Goal: Task Accomplishment & Management: Manage account settings

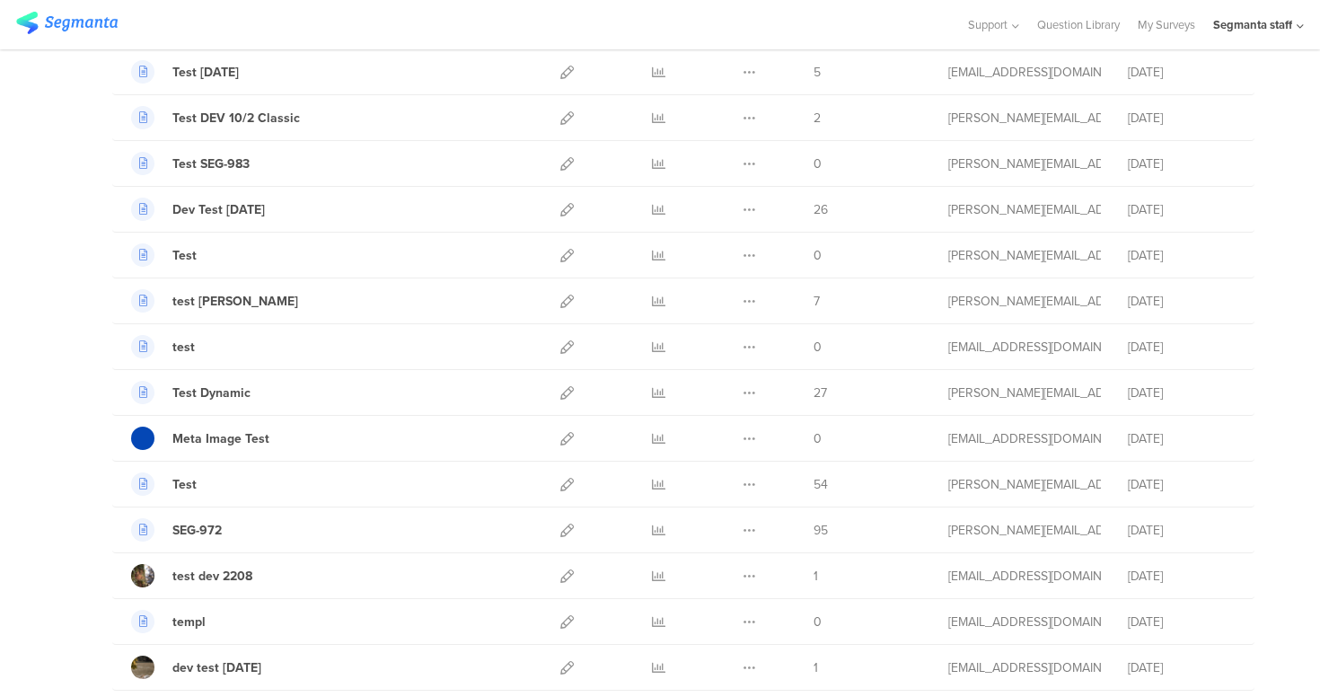
scroll to position [434, 0]
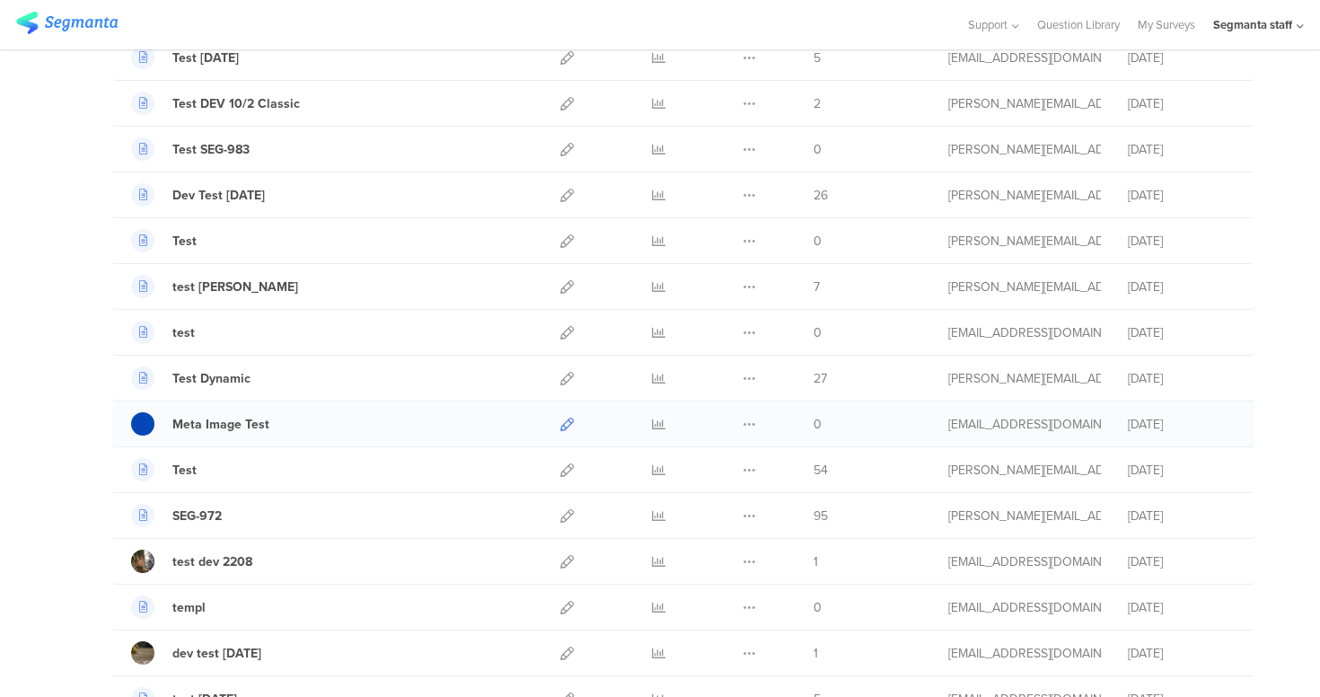
click at [560, 430] on link at bounding box center [566, 423] width 13 height 45
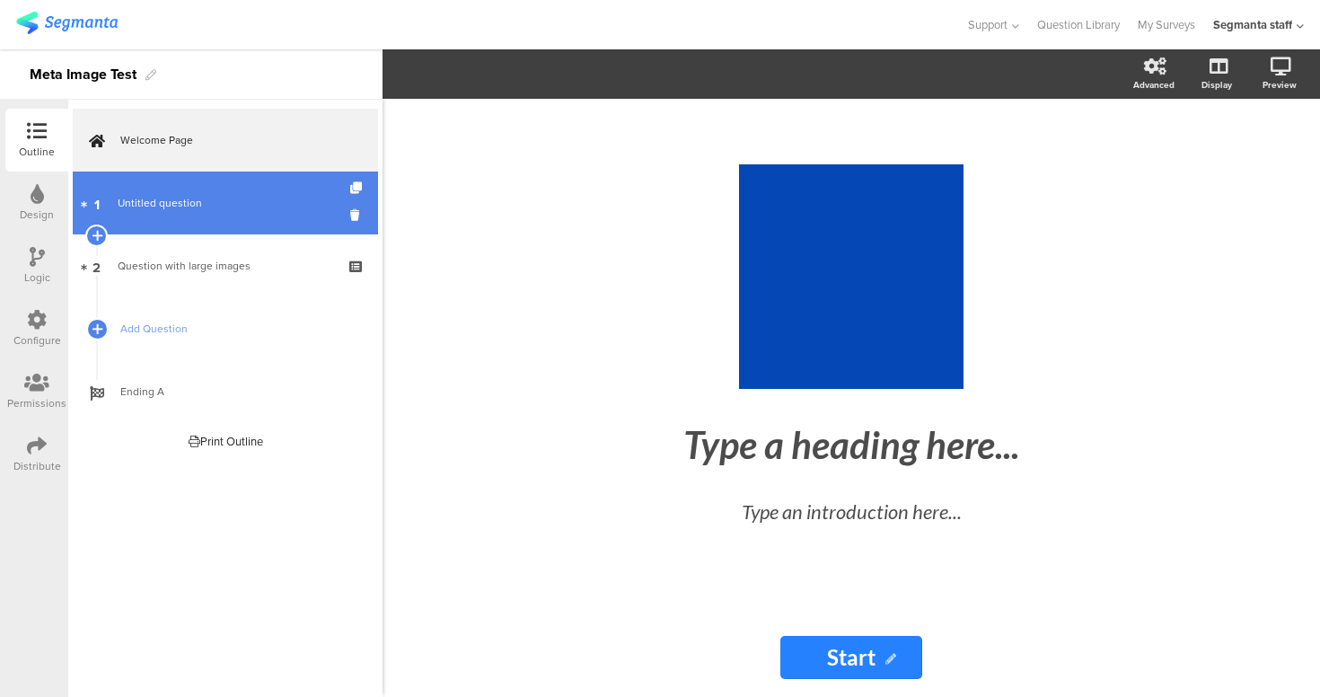
click at [220, 208] on span "Untitled question" at bounding box center [225, 203] width 215 height 18
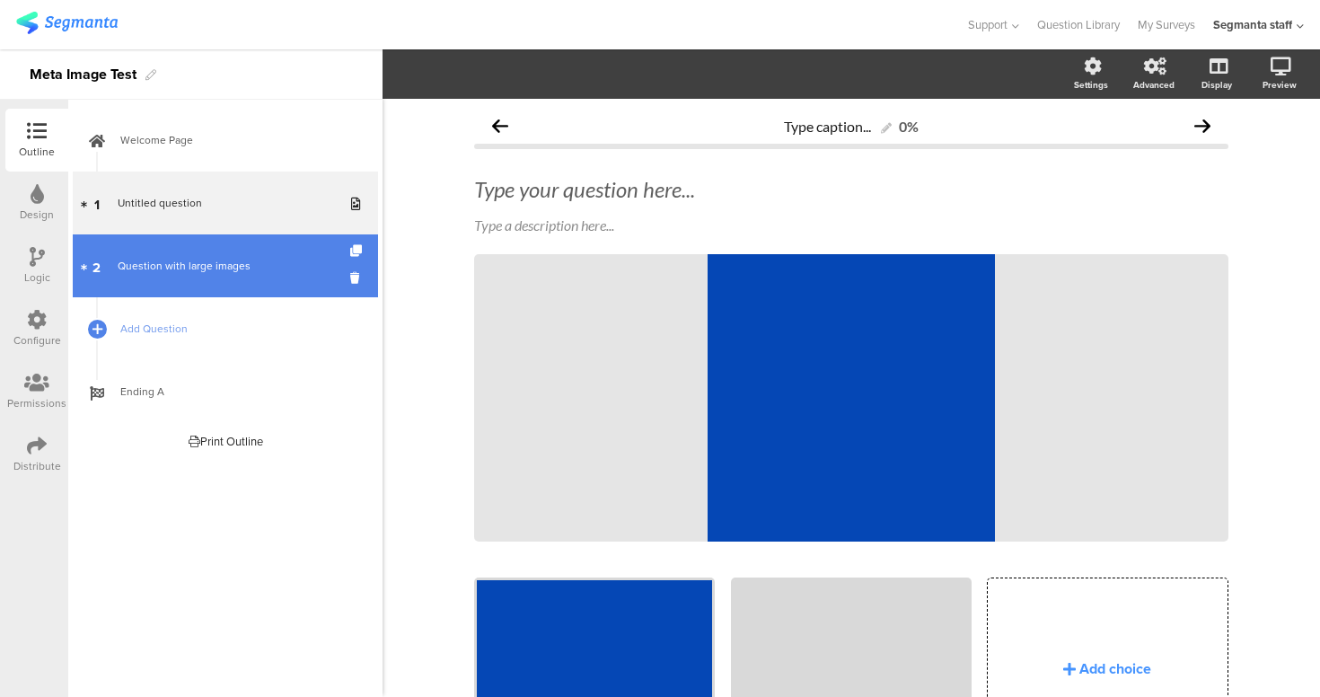
click at [248, 273] on div "Question with large images" at bounding box center [225, 266] width 215 height 18
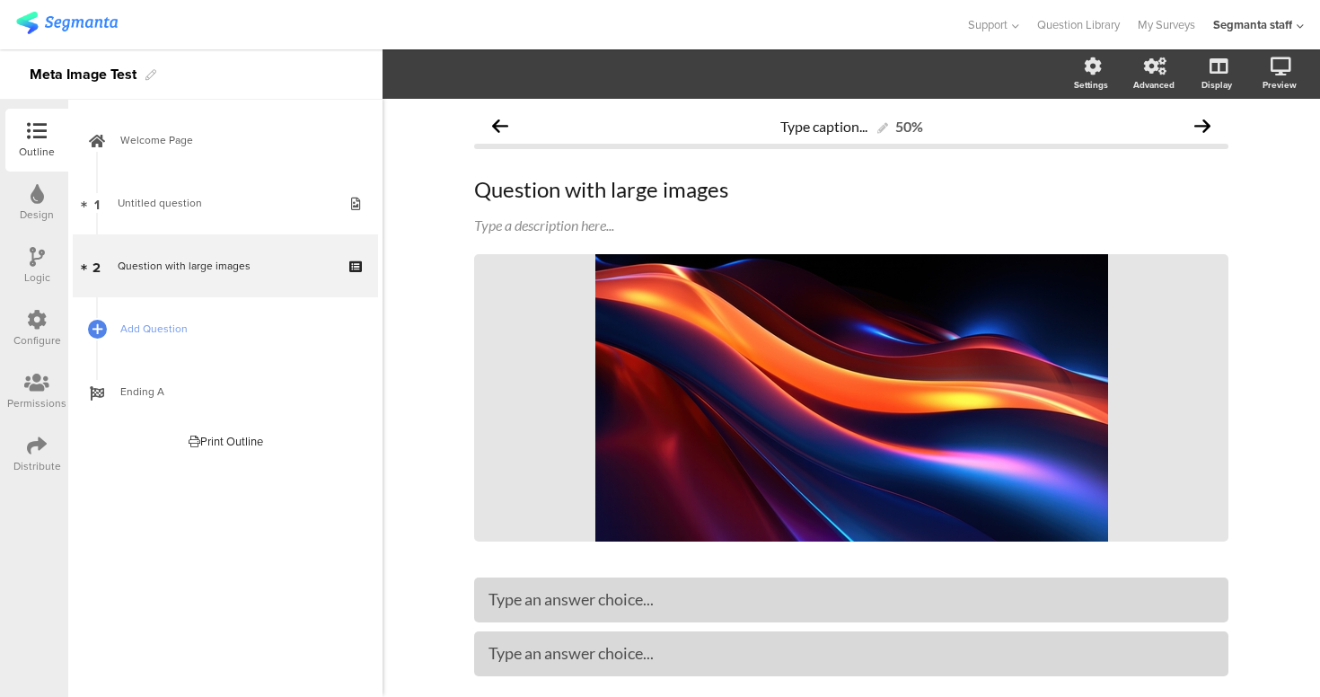
click at [44, 445] on icon at bounding box center [37, 445] width 20 height 20
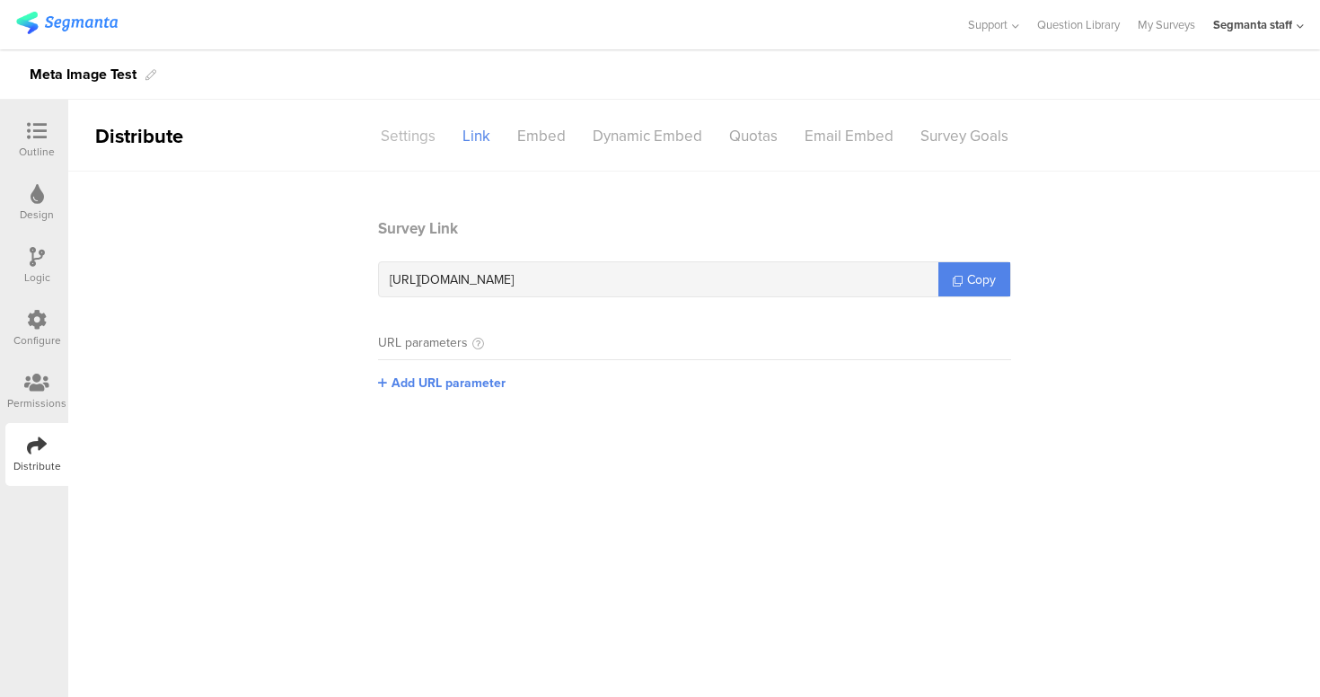
click at [427, 144] on div "Settings" at bounding box center [408, 135] width 82 height 31
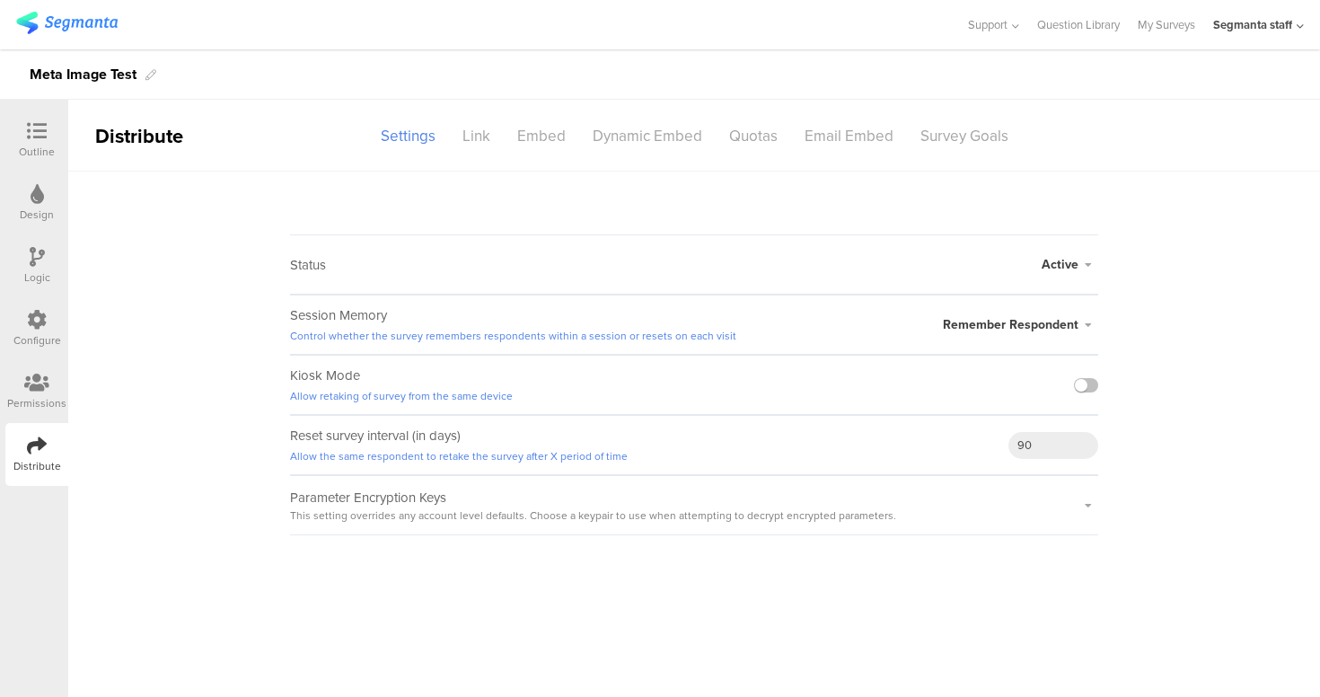
click at [1157, 530] on sg-survey-status-editor "Status Active Active Closed Schedule Start Date: End Date: Save Cancel Session …" at bounding box center [694, 353] width 1252 height 364
click at [45, 133] on icon at bounding box center [37, 131] width 20 height 20
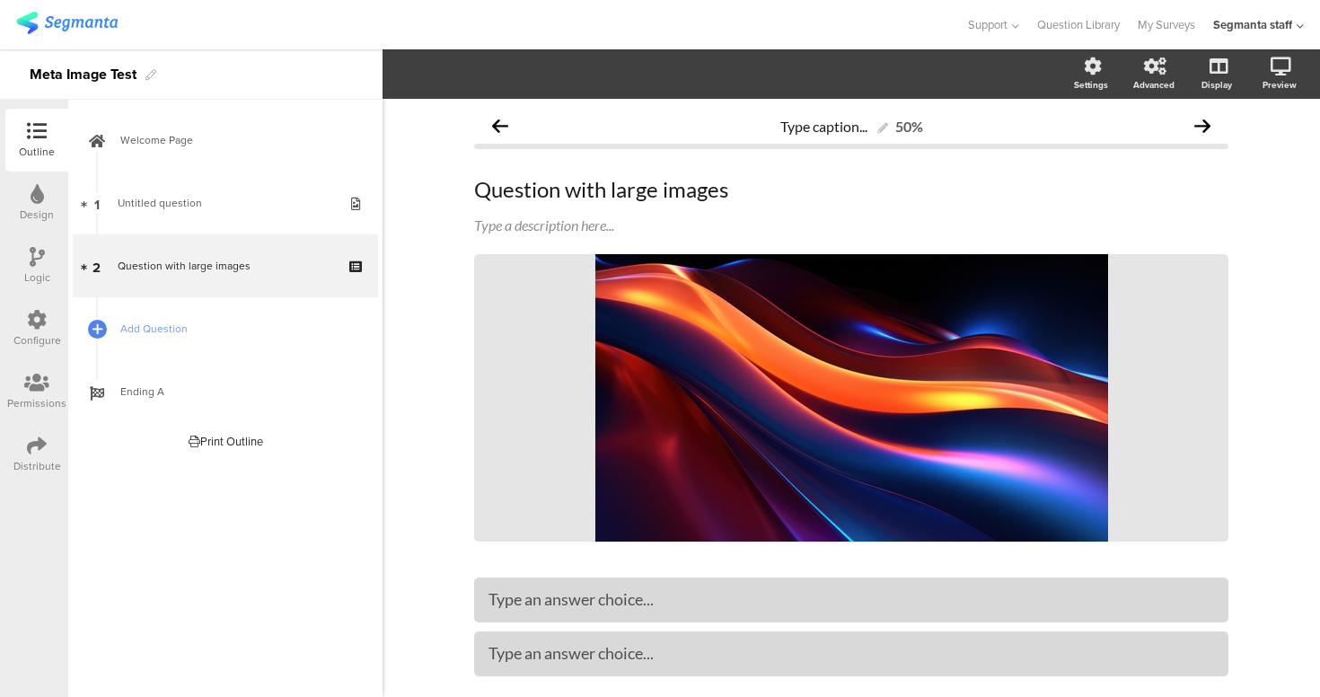
click at [43, 433] on div "Distribute" at bounding box center [36, 454] width 63 height 63
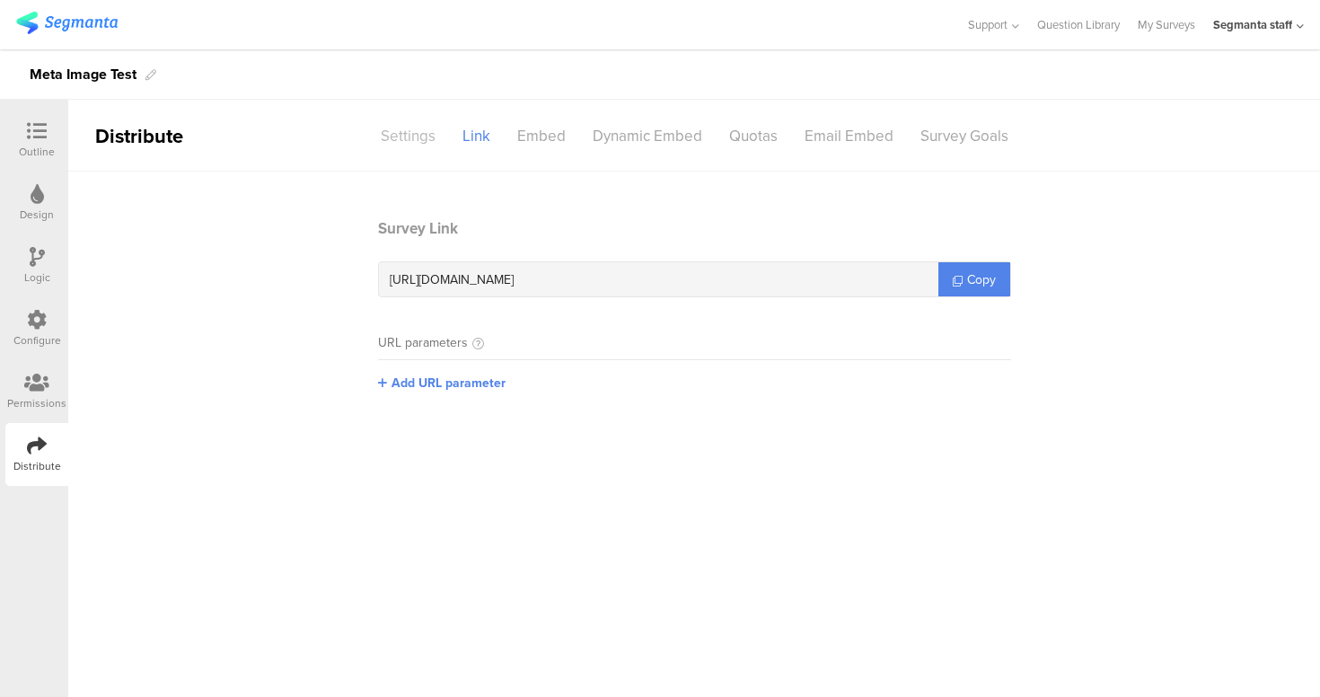
click at [414, 134] on div "Settings" at bounding box center [408, 135] width 82 height 31
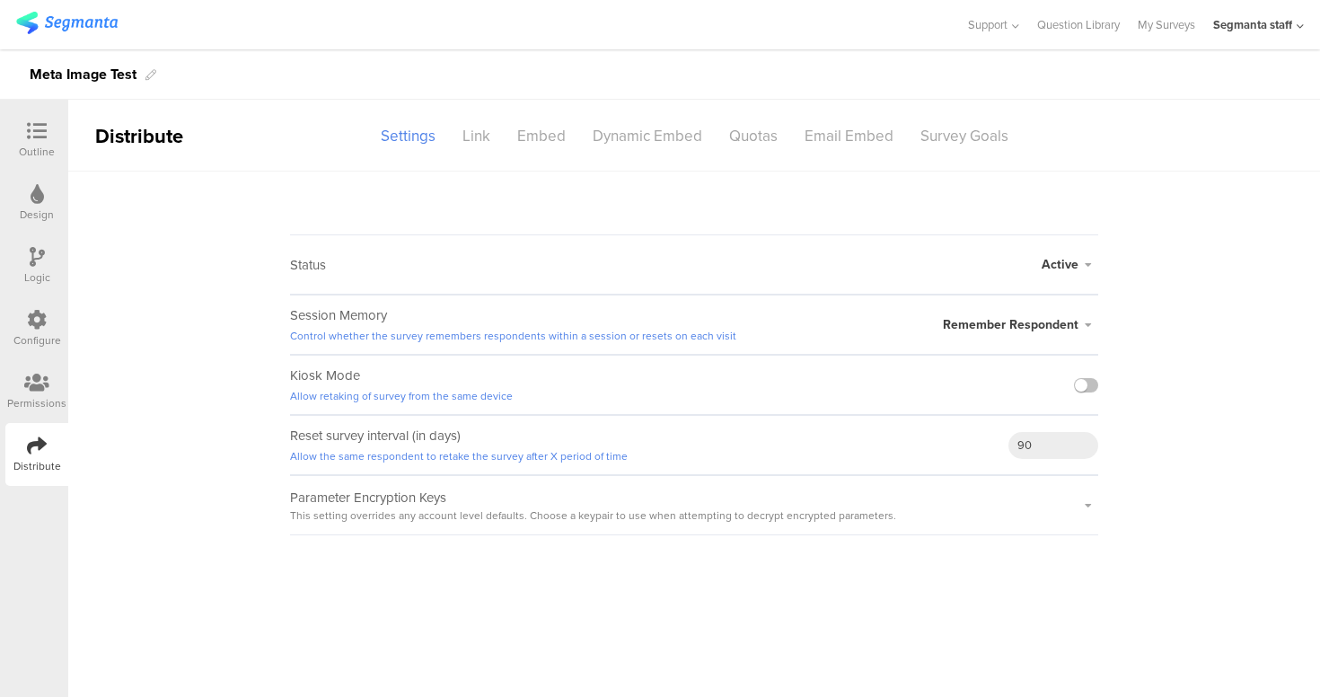
click at [180, 194] on sg-survey-status-editor "Status Active Active Closed Schedule Start Date: End Date: Save Cancel Session …" at bounding box center [694, 353] width 1252 height 364
click at [34, 127] on icon at bounding box center [37, 131] width 20 height 20
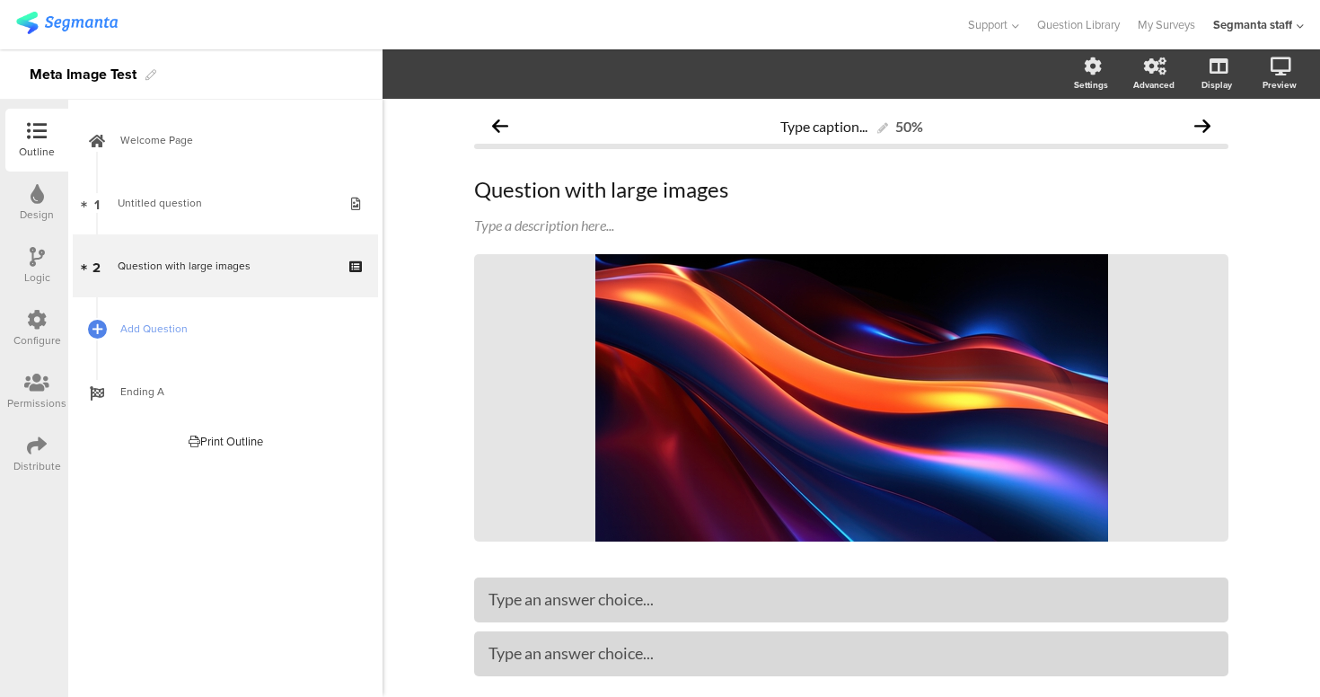
click at [61, 30] on img at bounding box center [66, 23] width 101 height 22
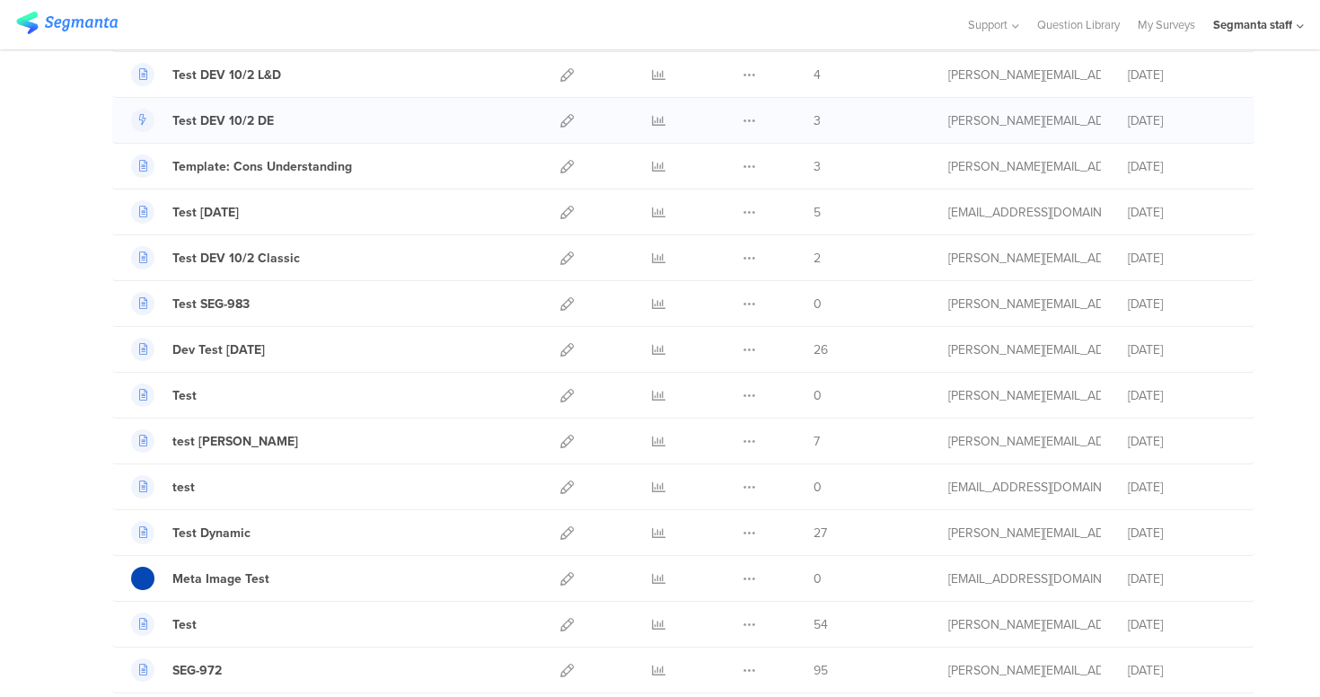
scroll to position [283, 0]
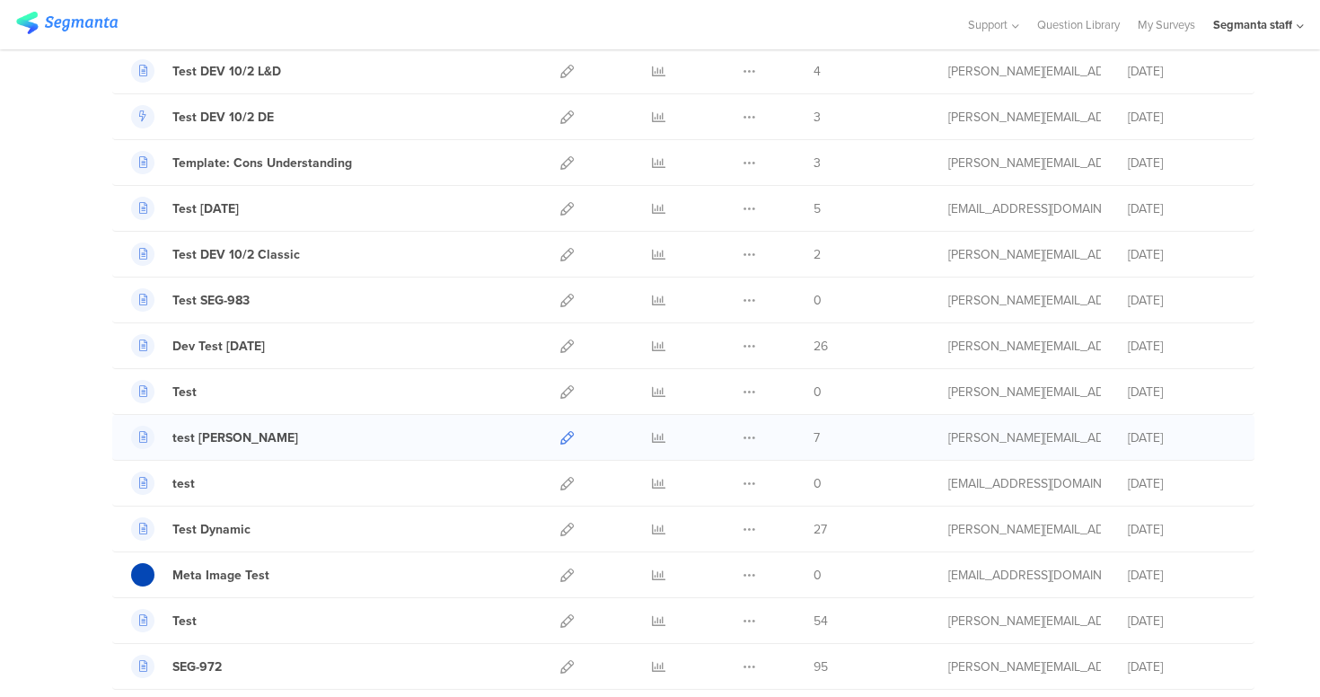
click at [560, 433] on icon at bounding box center [566, 437] width 13 height 13
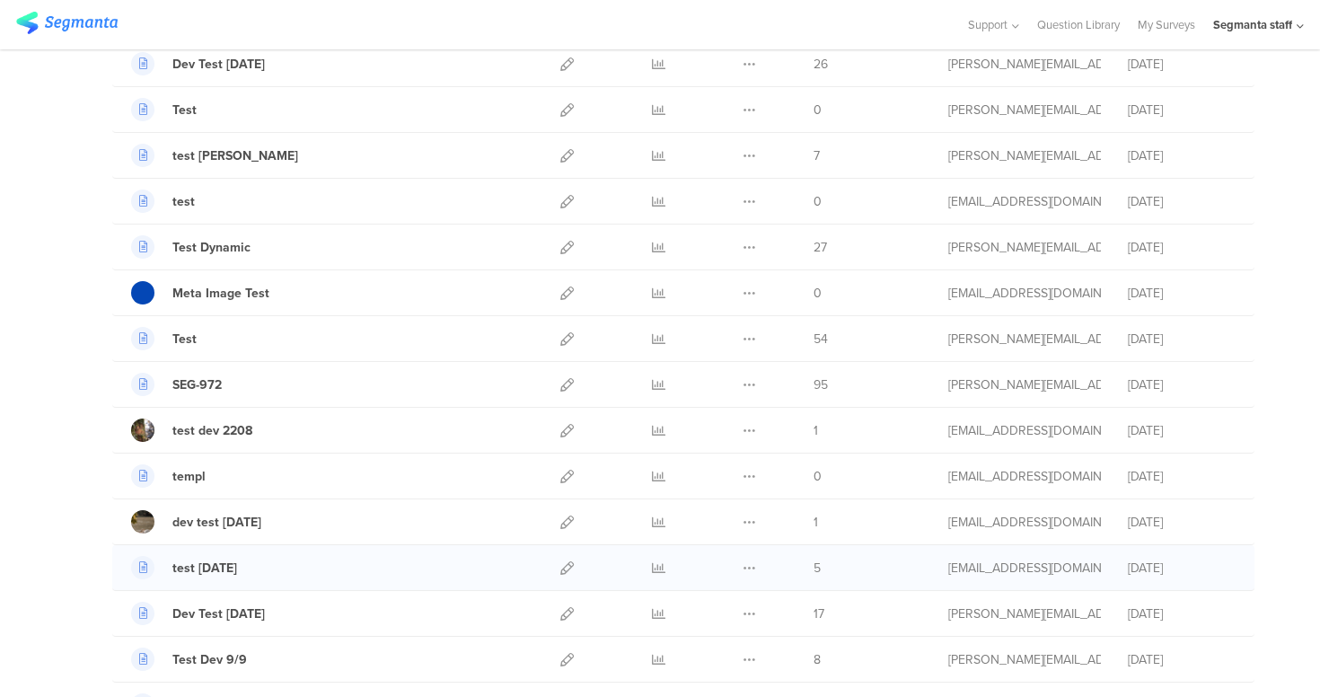
scroll to position [566, 0]
click at [1288, 26] on div "Segmanta staff" at bounding box center [1252, 24] width 79 height 17
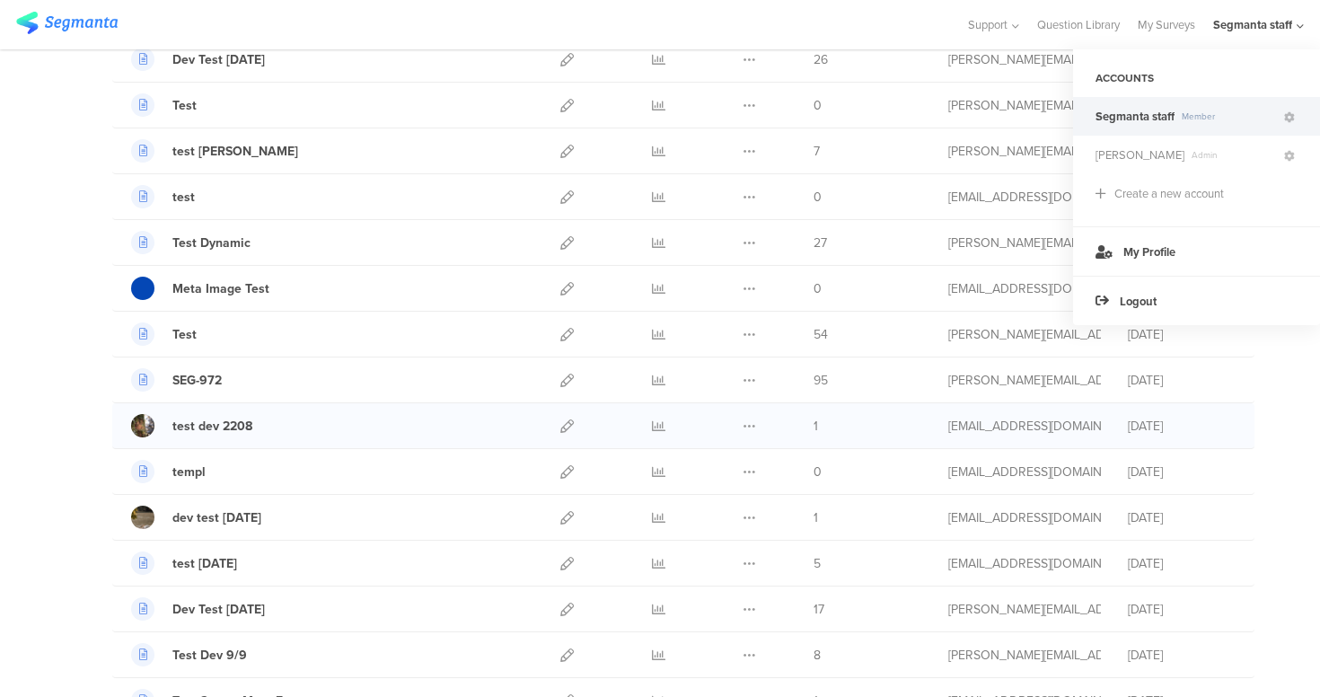
scroll to position [573, 0]
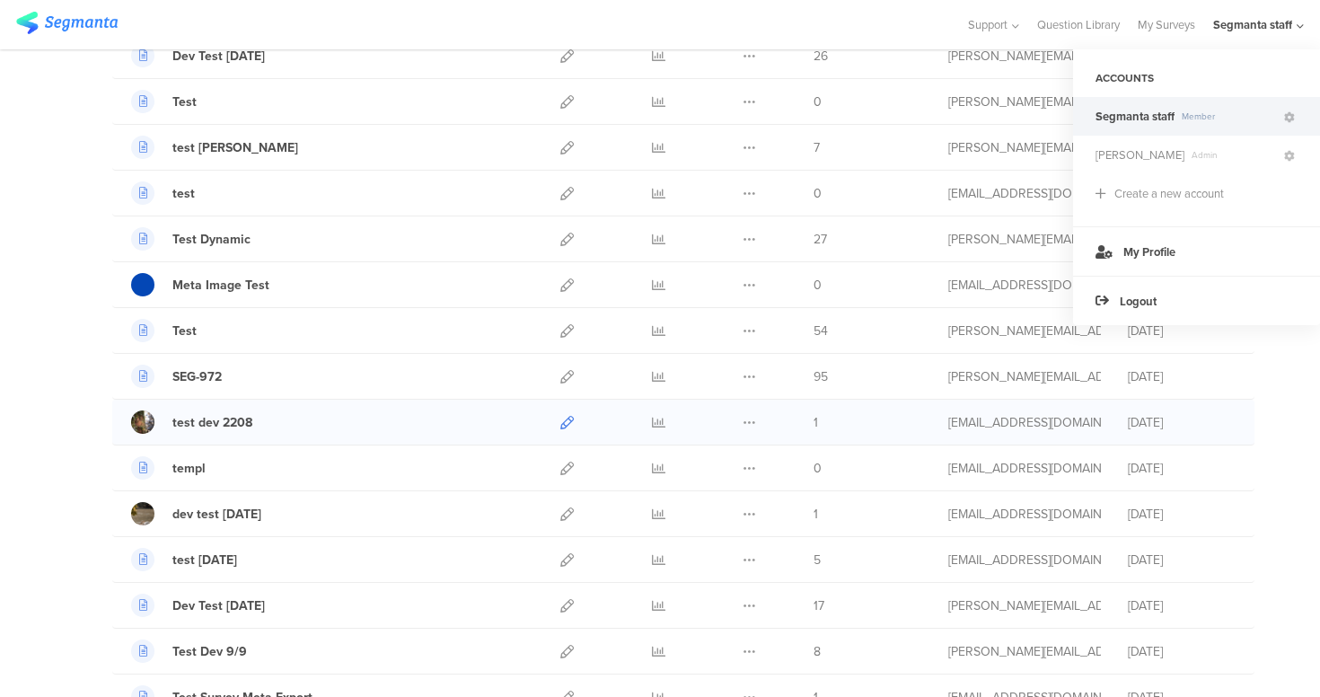
click at [560, 423] on icon at bounding box center [566, 422] width 13 height 13
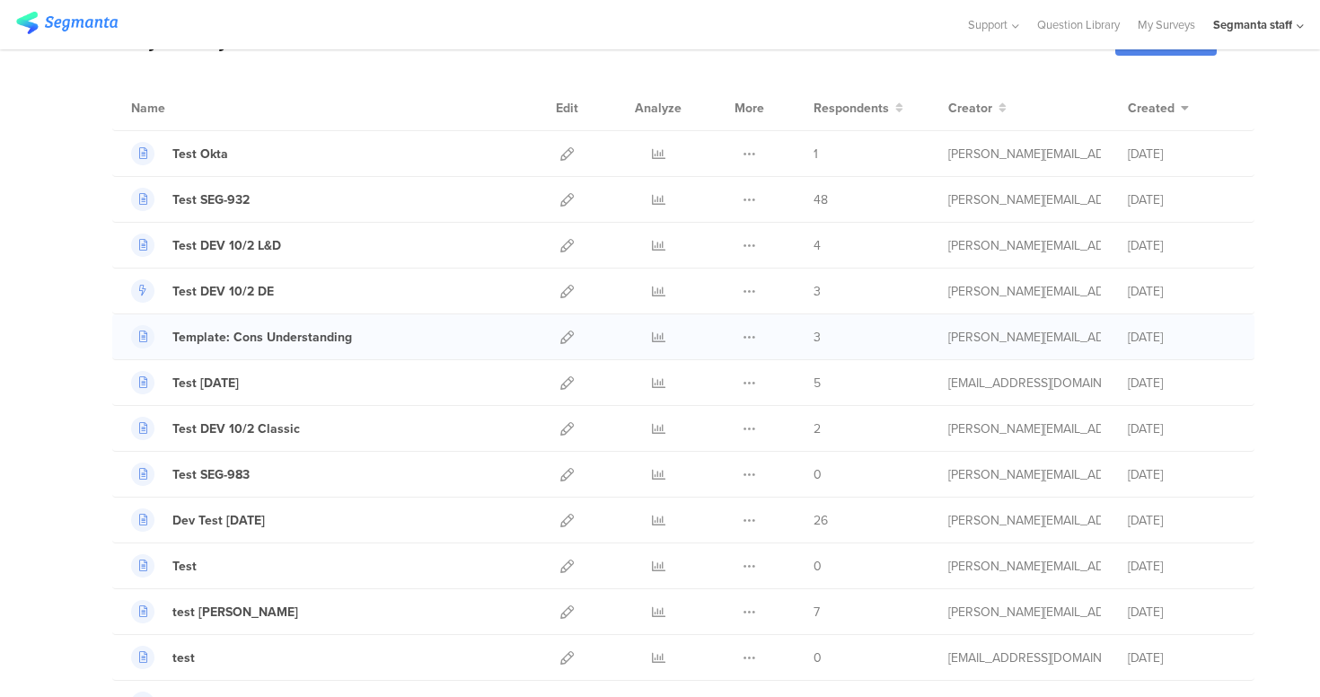
scroll to position [103, 0]
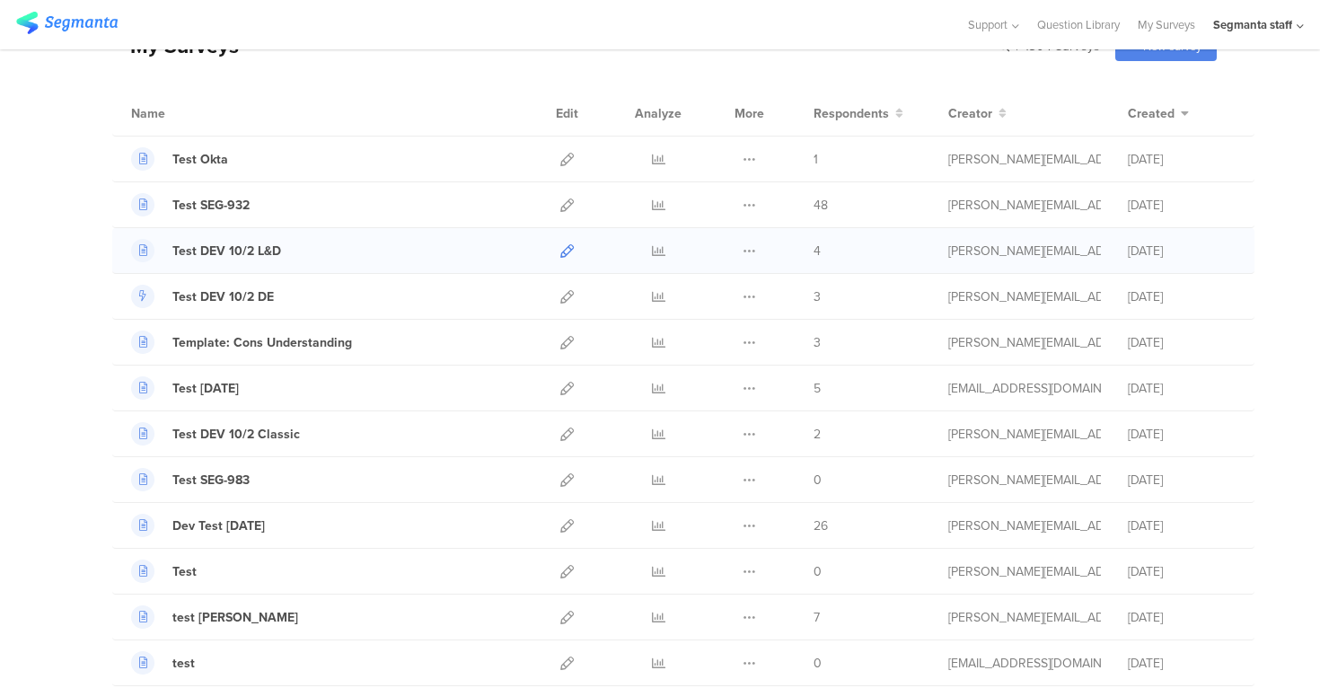
click at [561, 245] on icon at bounding box center [566, 250] width 13 height 13
click at [560, 291] on icon at bounding box center [566, 296] width 13 height 13
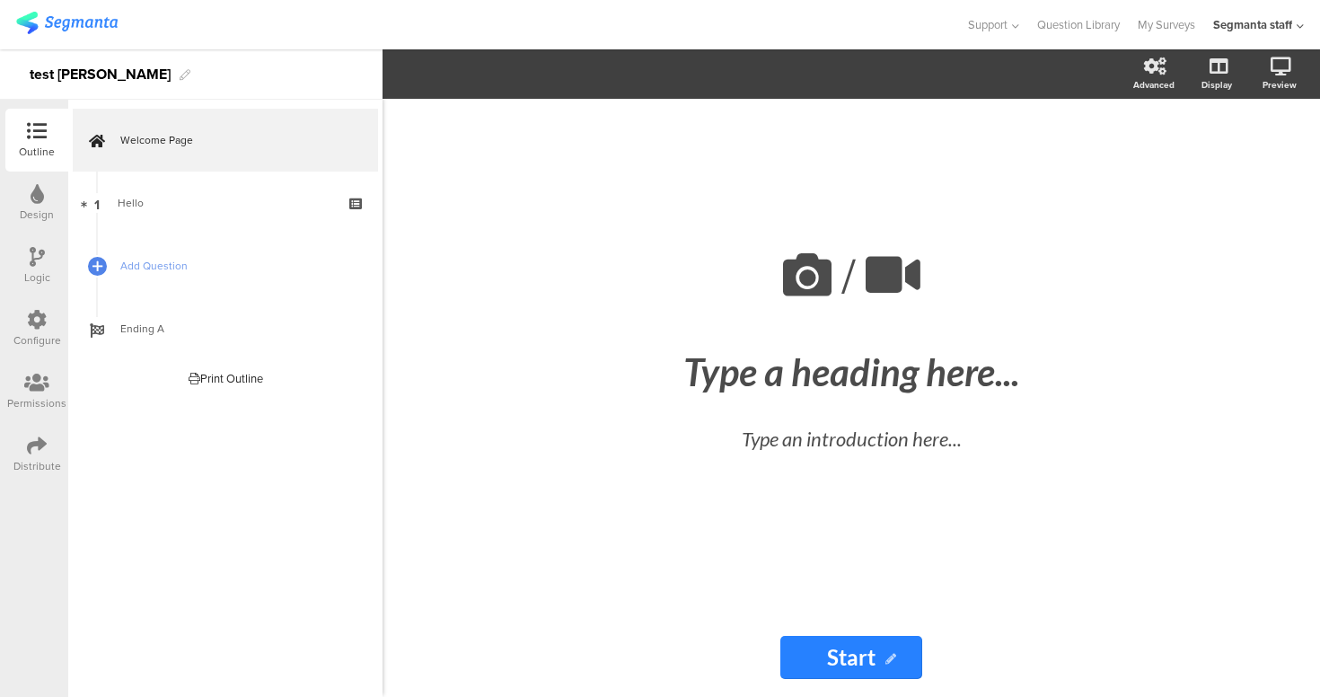
click at [40, 454] on icon at bounding box center [37, 445] width 20 height 20
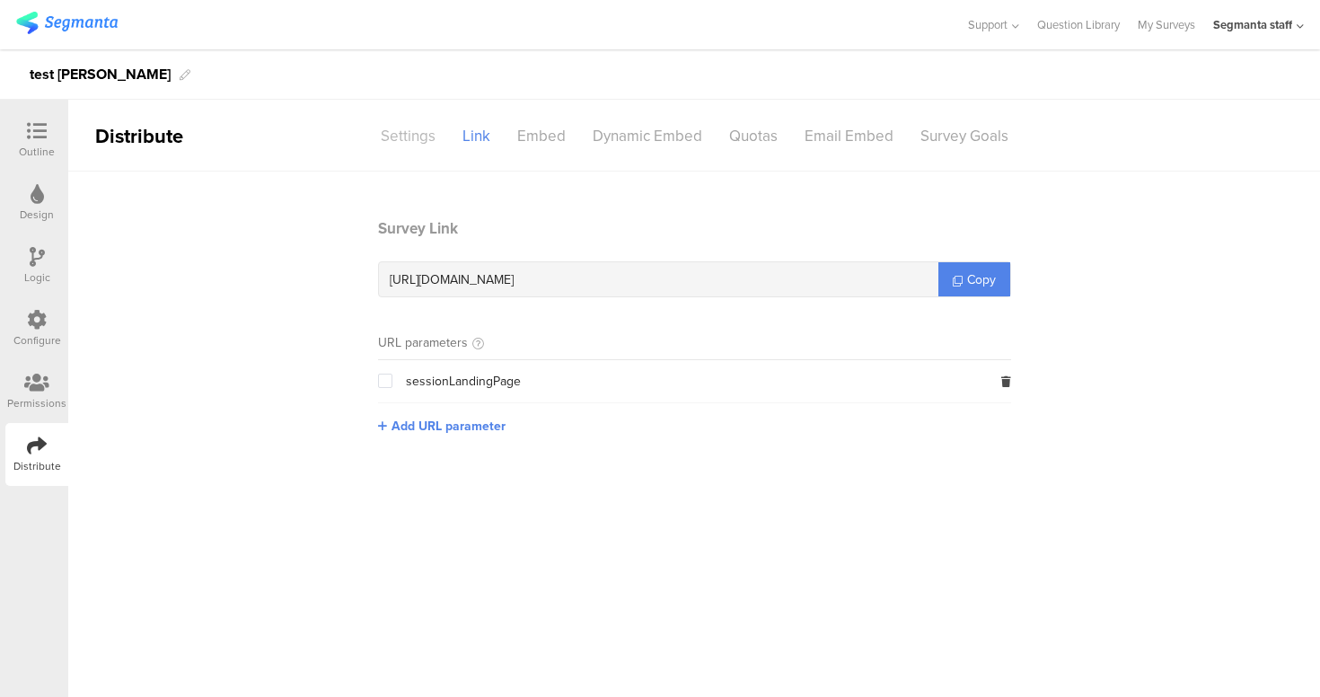
click at [394, 141] on div "Settings" at bounding box center [408, 135] width 82 height 31
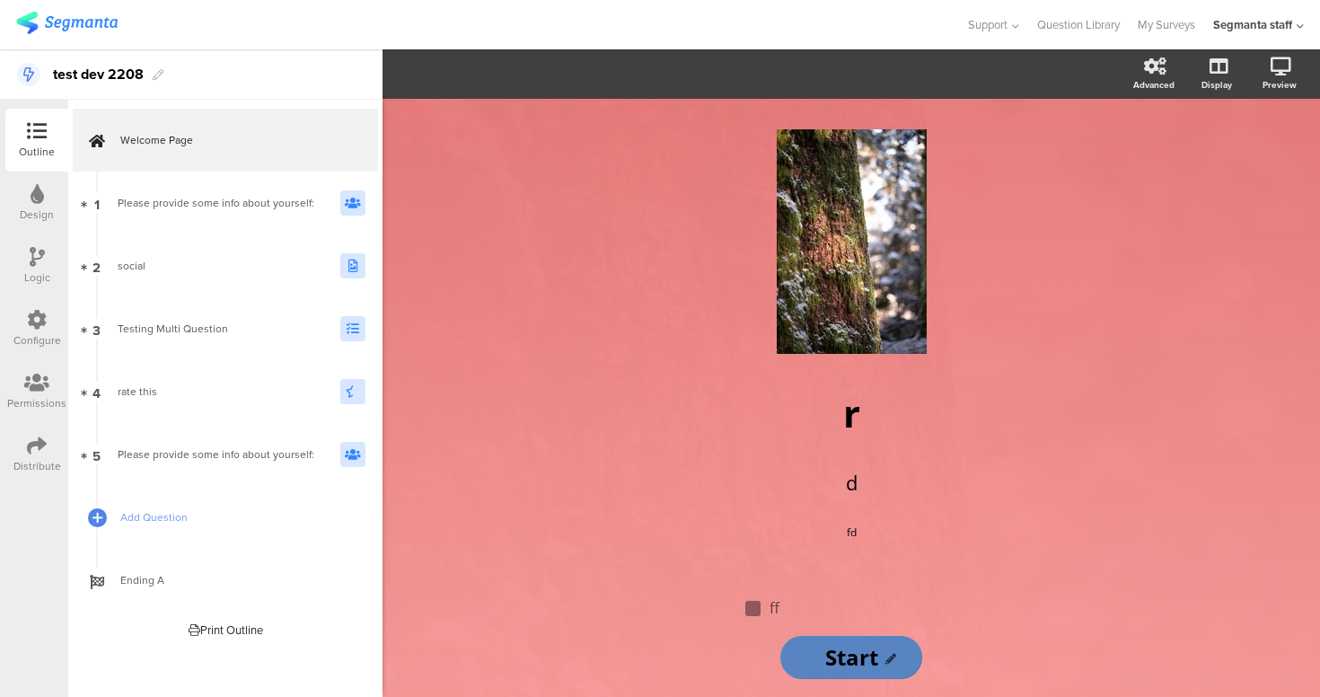
click at [31, 445] on icon at bounding box center [37, 445] width 20 height 20
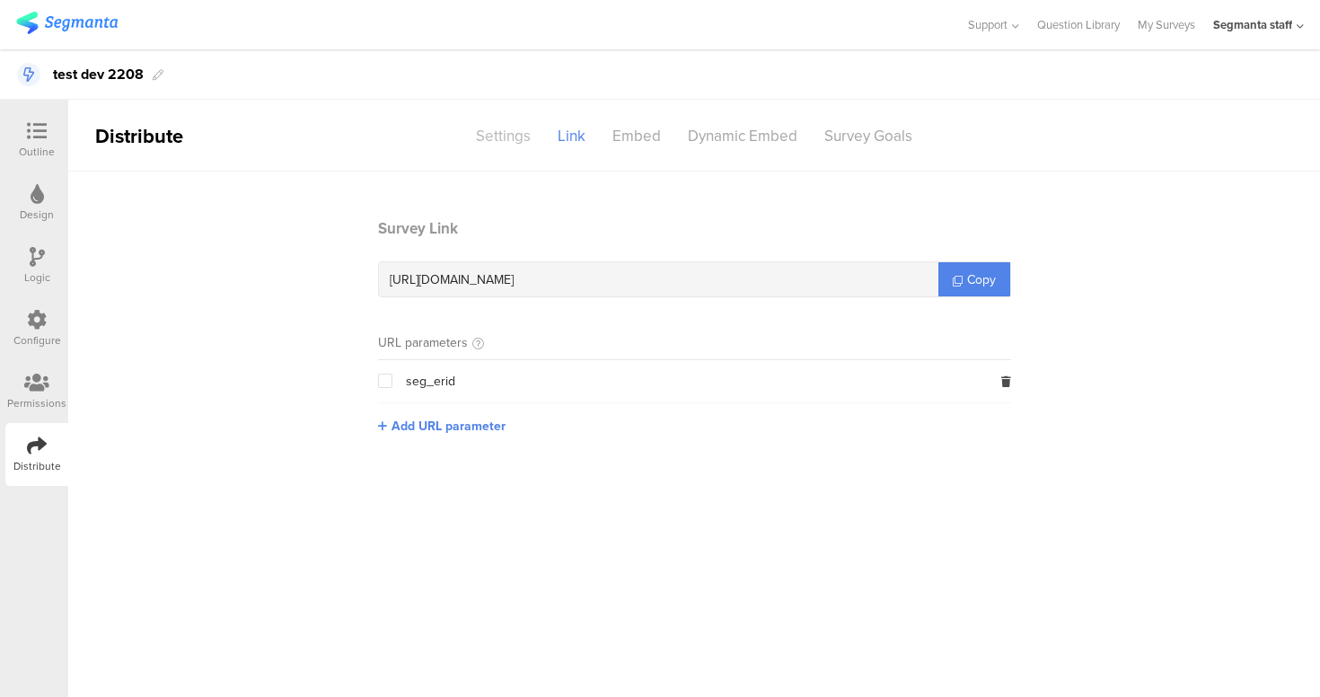
click at [481, 142] on div "Settings" at bounding box center [503, 135] width 82 height 31
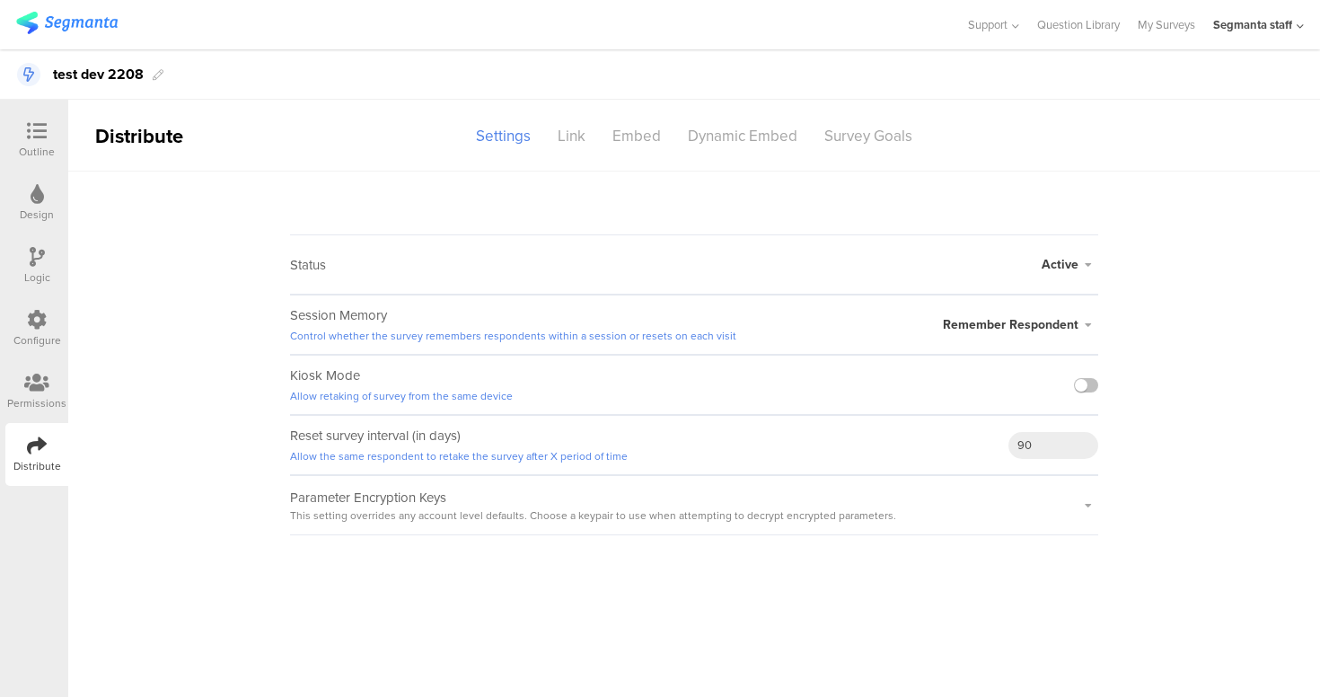
click at [31, 122] on icon at bounding box center [37, 131] width 20 height 20
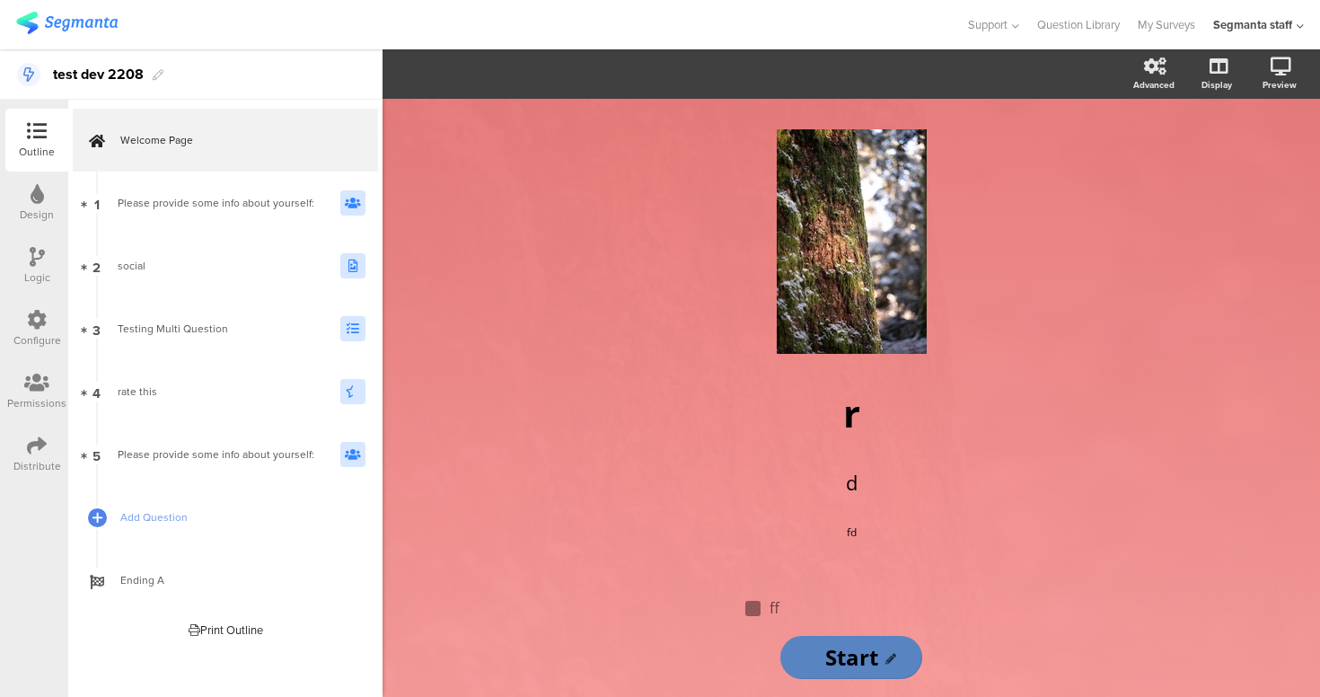
click at [23, 336] on div "Configure" at bounding box center [37, 340] width 48 height 16
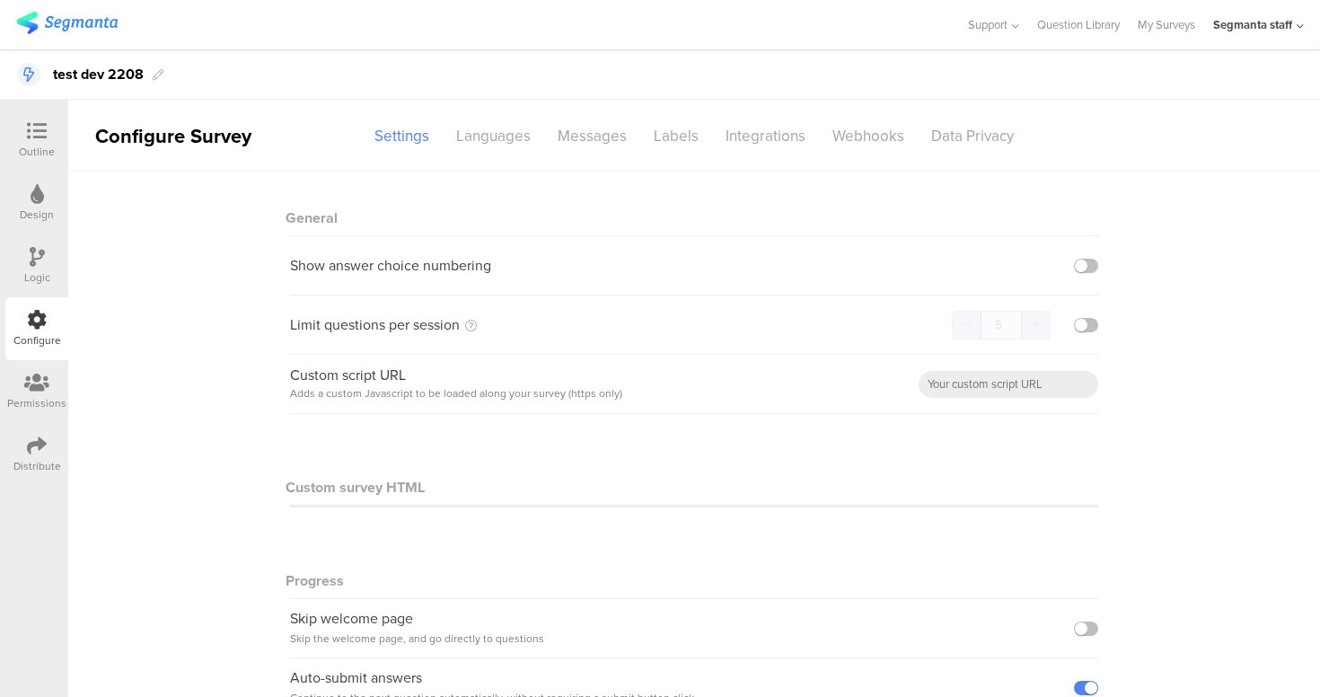
click at [35, 400] on div "Permissions" at bounding box center [36, 403] width 59 height 16
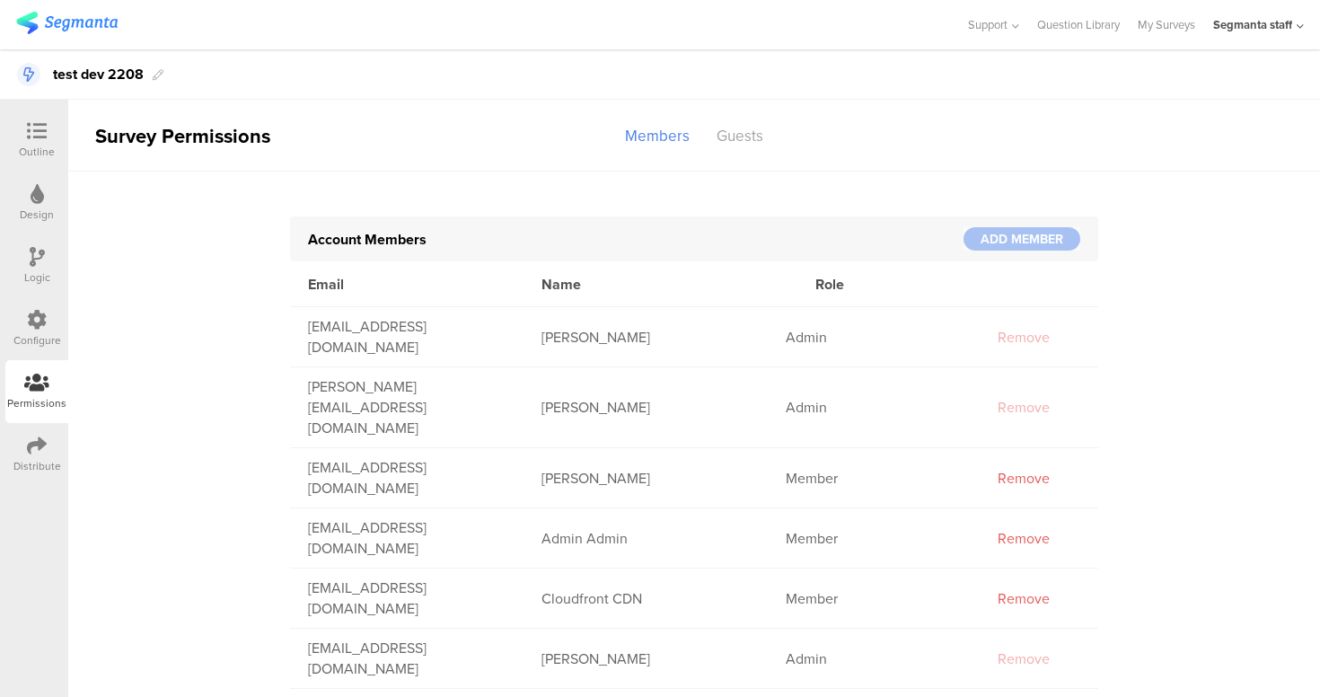
click at [53, 446] on div "Distribute" at bounding box center [36, 454] width 63 height 63
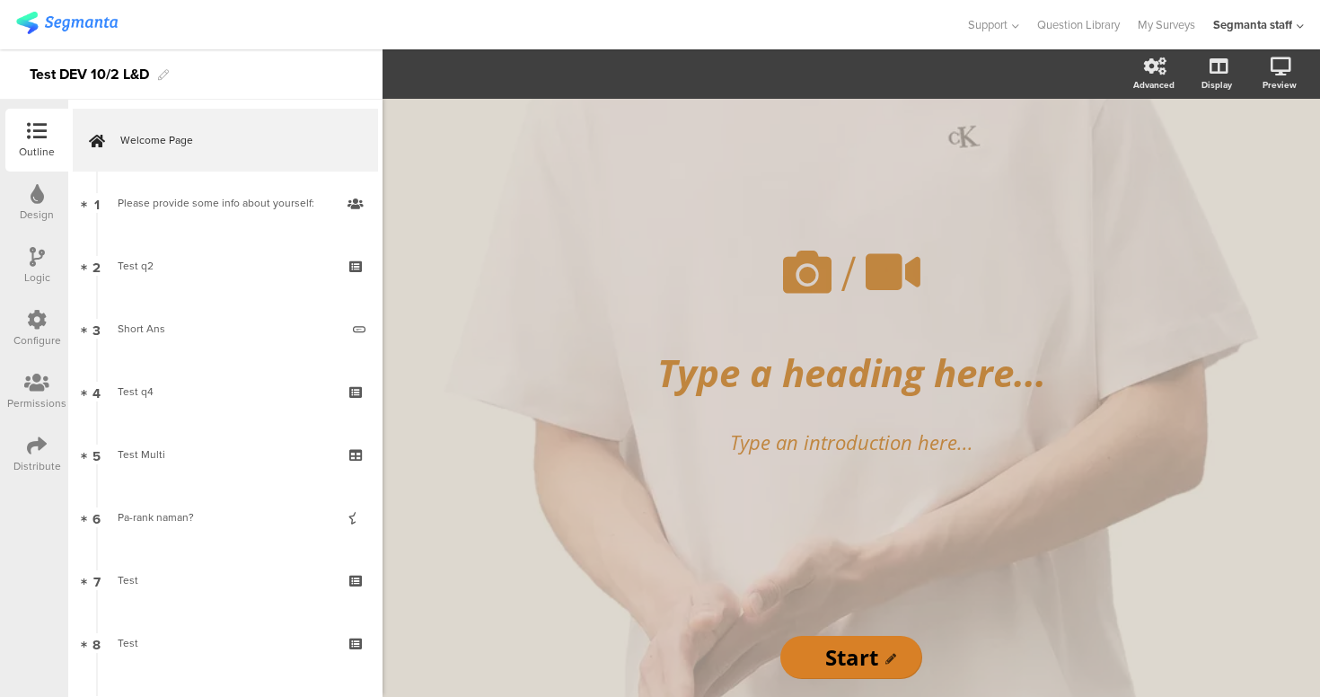
click at [27, 445] on icon at bounding box center [37, 445] width 20 height 20
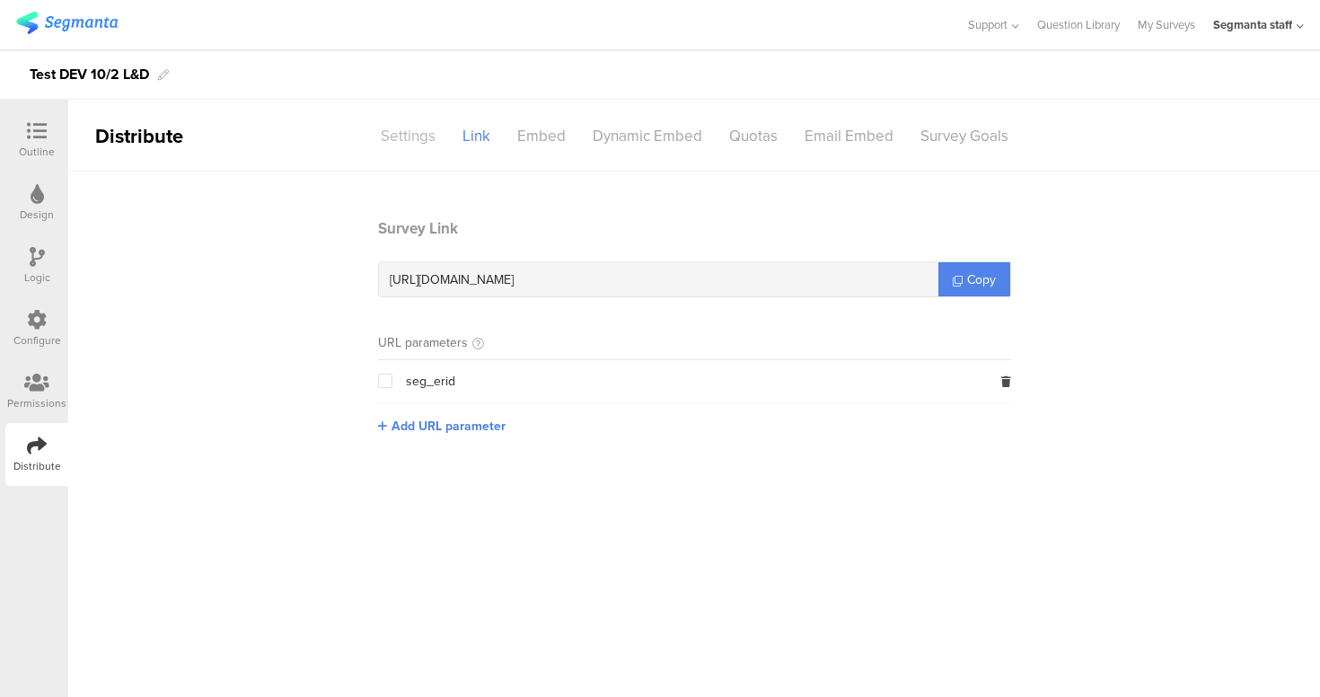
click at [434, 140] on div "Settings" at bounding box center [408, 135] width 82 height 31
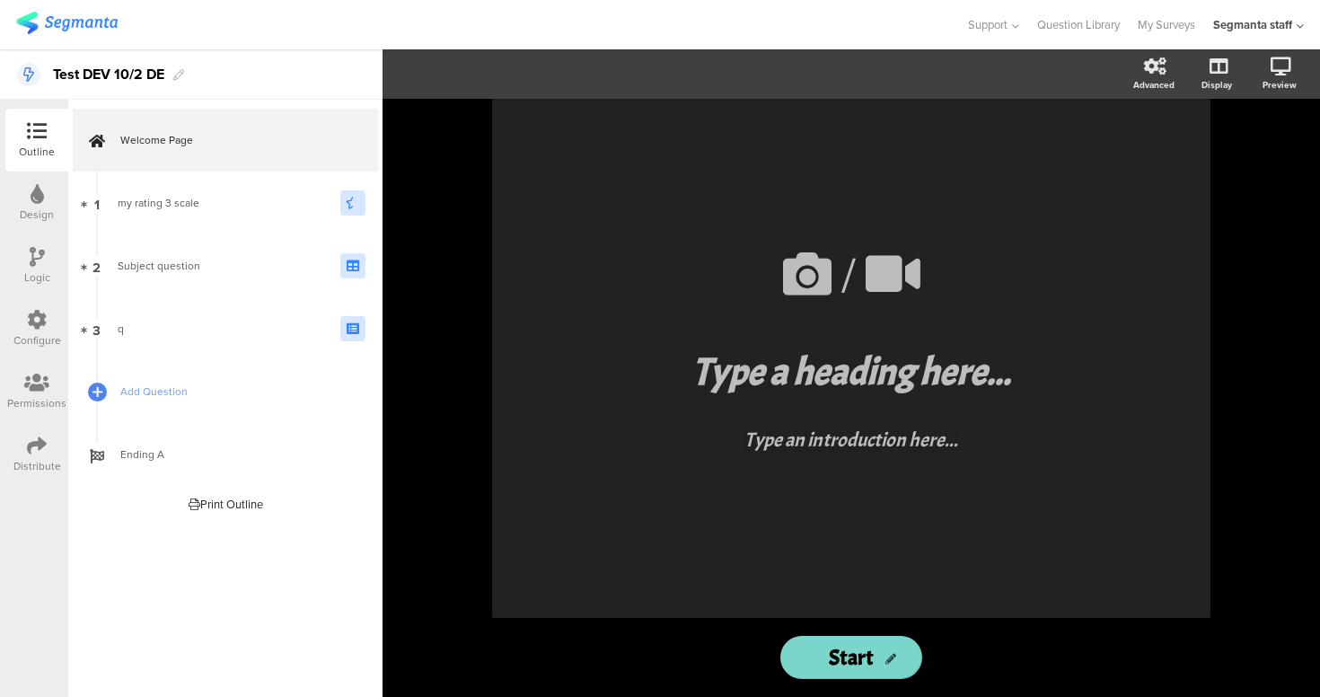
click at [32, 445] on icon at bounding box center [37, 445] width 20 height 20
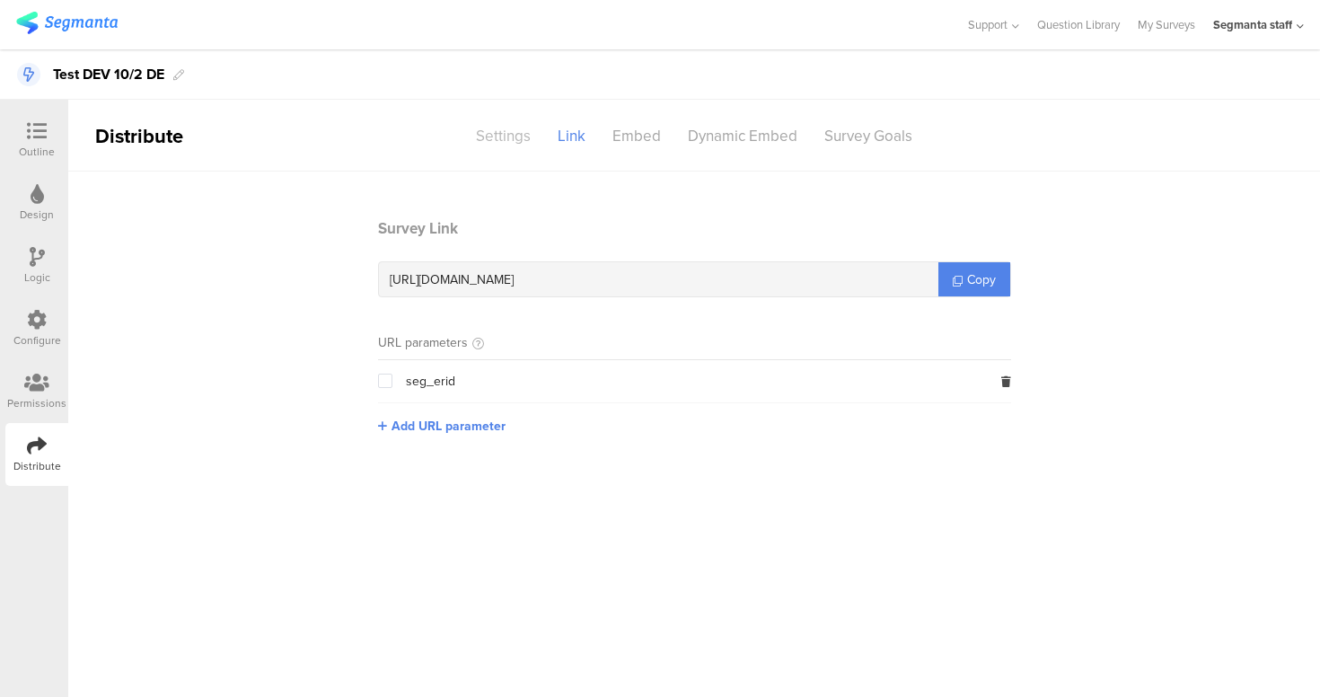
click at [499, 138] on div "Settings" at bounding box center [503, 135] width 82 height 31
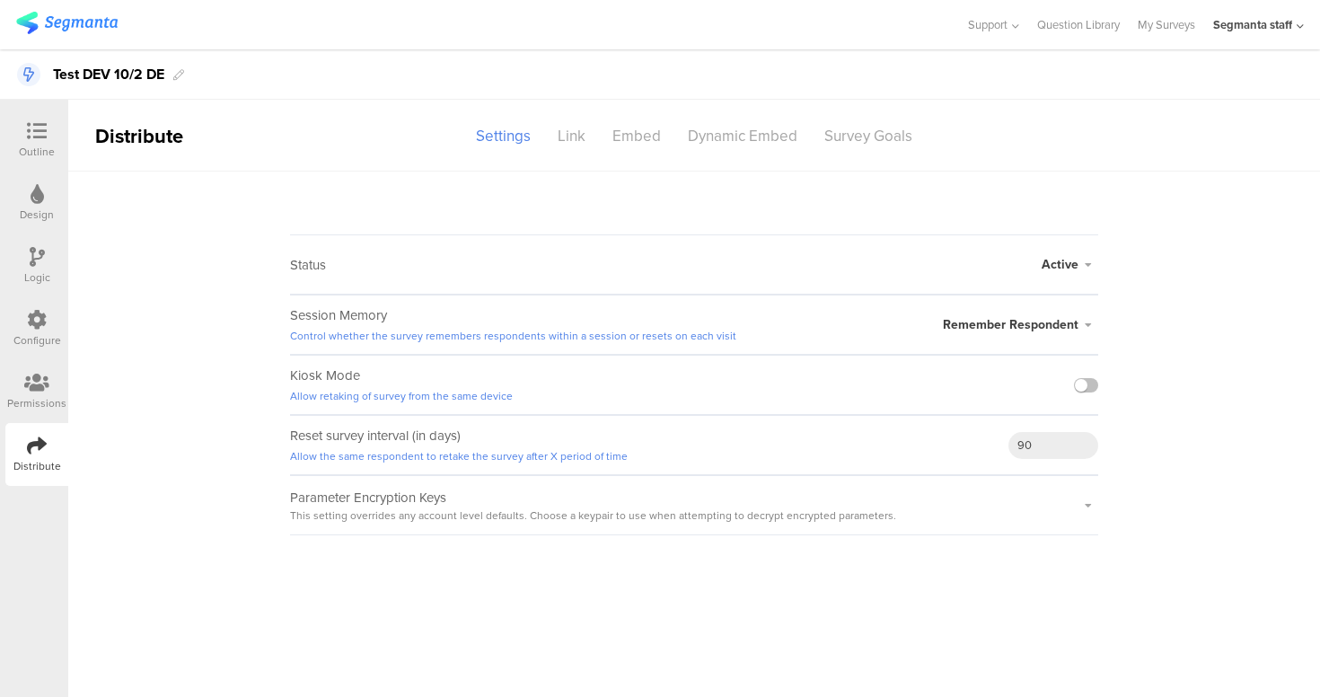
click at [1282, 14] on div "Segmanta staff" at bounding box center [1258, 24] width 91 height 49
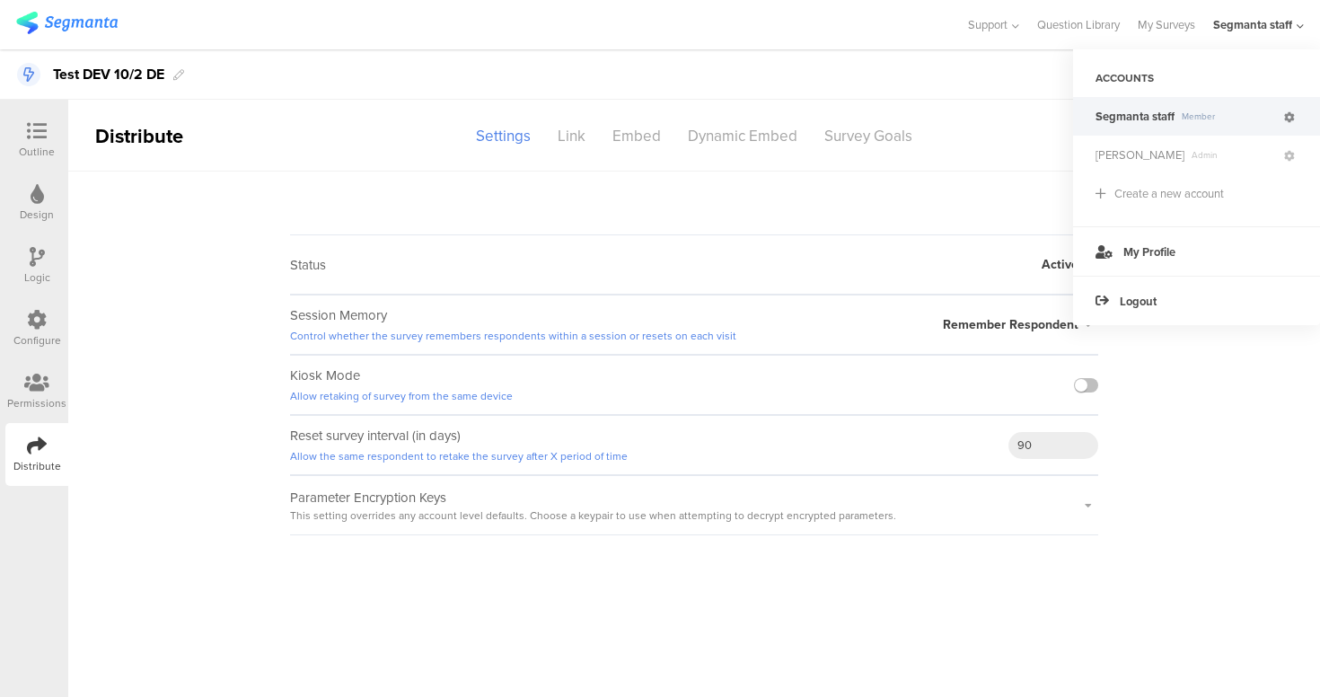
click at [1284, 119] on icon at bounding box center [1289, 117] width 11 height 11
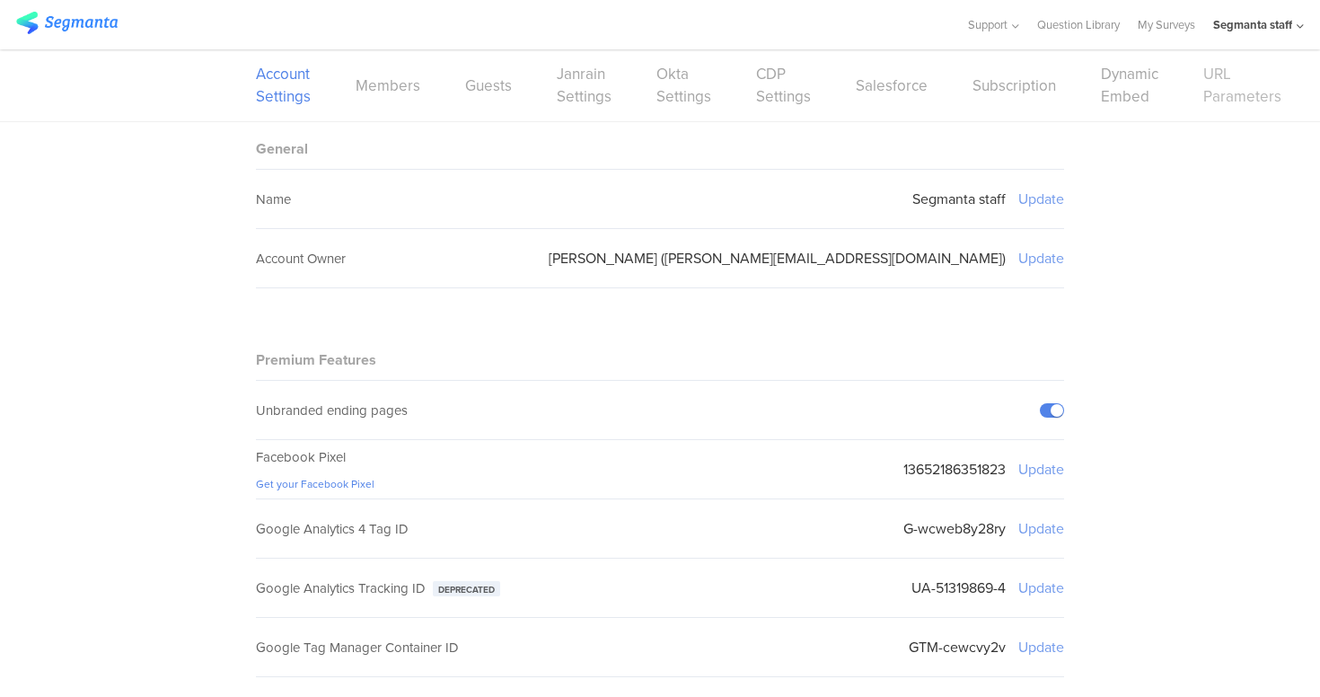
click at [1224, 95] on link "URL Parameters" at bounding box center [1242, 85] width 78 height 45
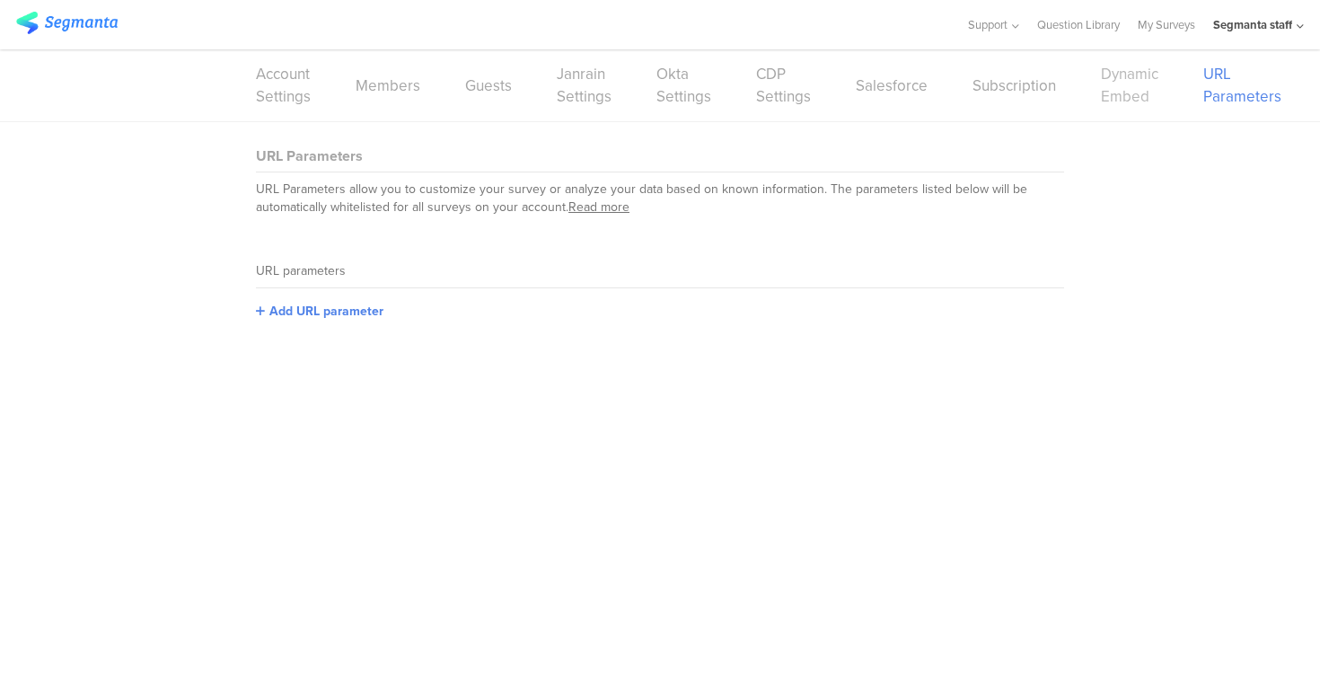
click at [1128, 89] on link "Dynamic Embed" at bounding box center [1129, 85] width 57 height 45
